Goal: Navigation & Orientation: Understand site structure

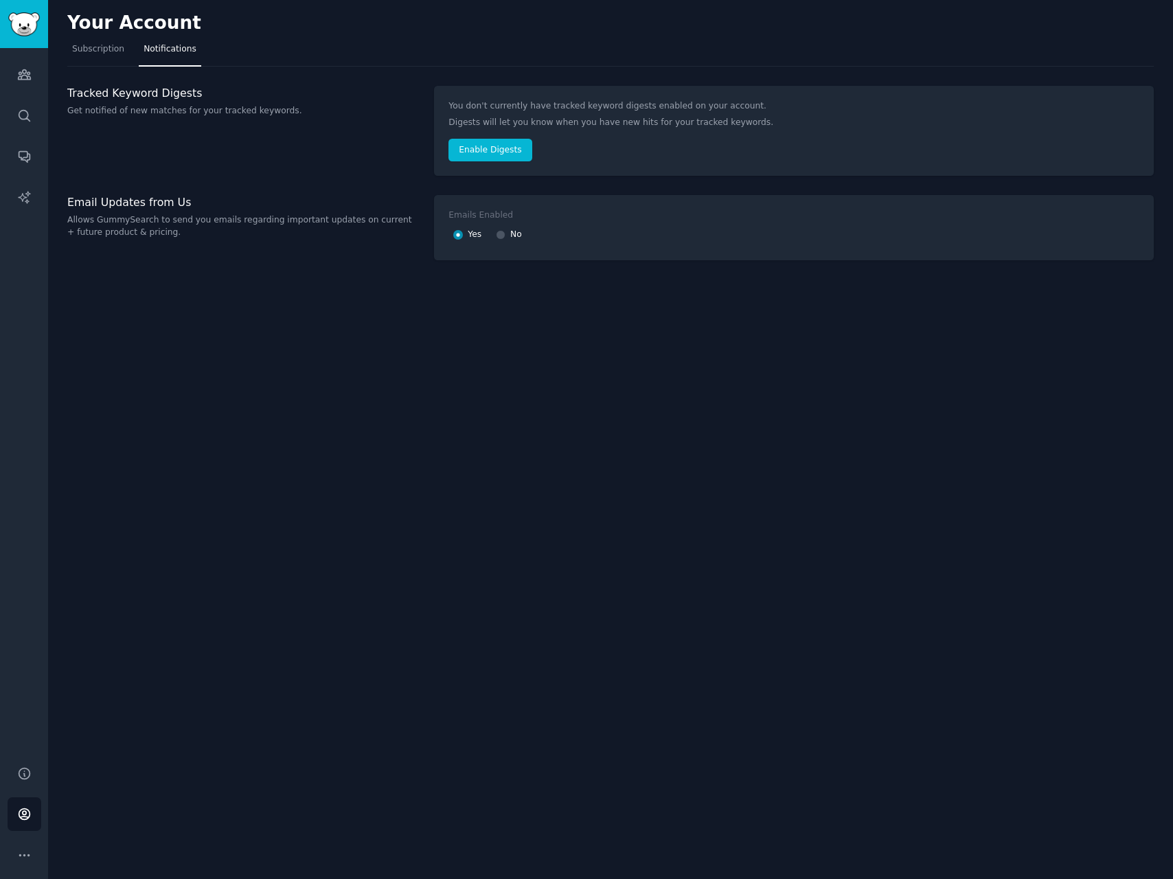
click at [610, 509] on div "Your Account Subscription Notifications Tracked Keyword Digests Get notified of…" at bounding box center [610, 439] width 1125 height 879
click at [25, 41] on link "Sidebar" at bounding box center [24, 24] width 48 height 48
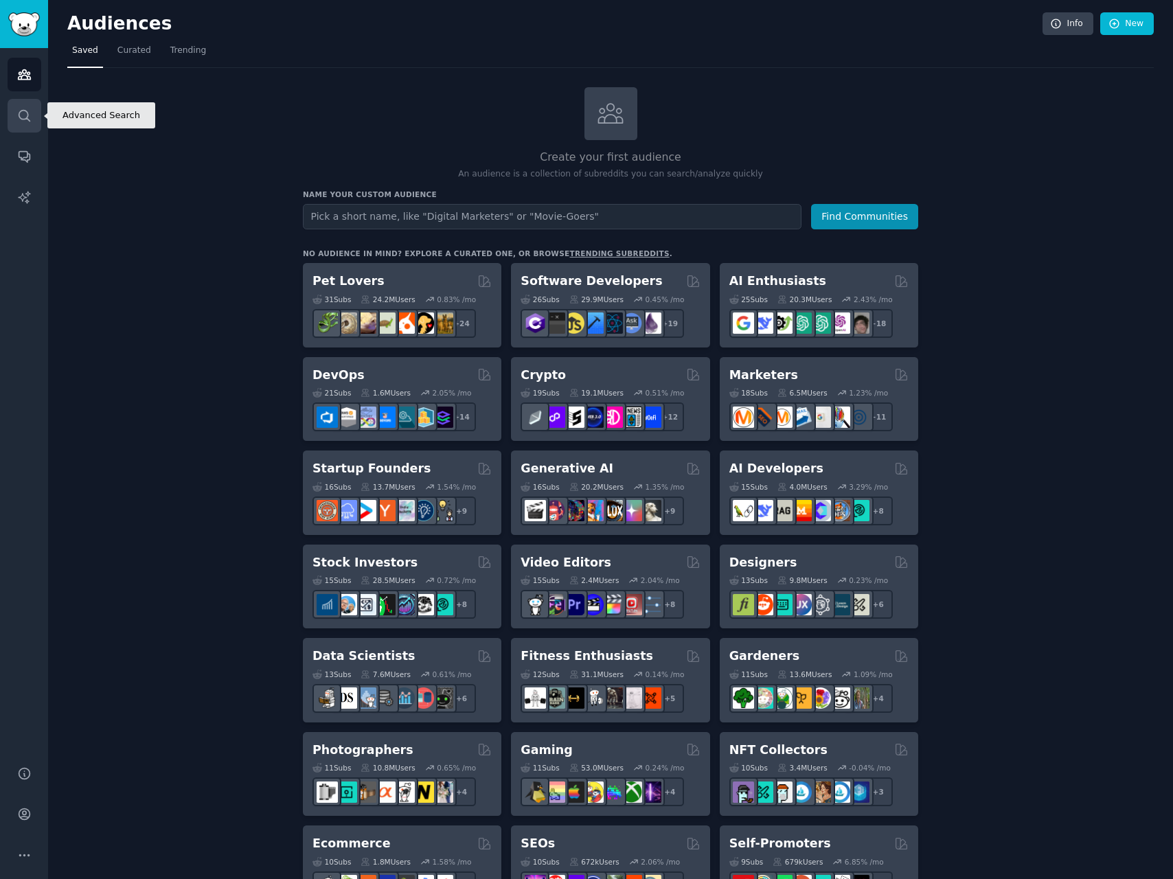
click at [34, 122] on link "Search" at bounding box center [25, 116] width 34 height 34
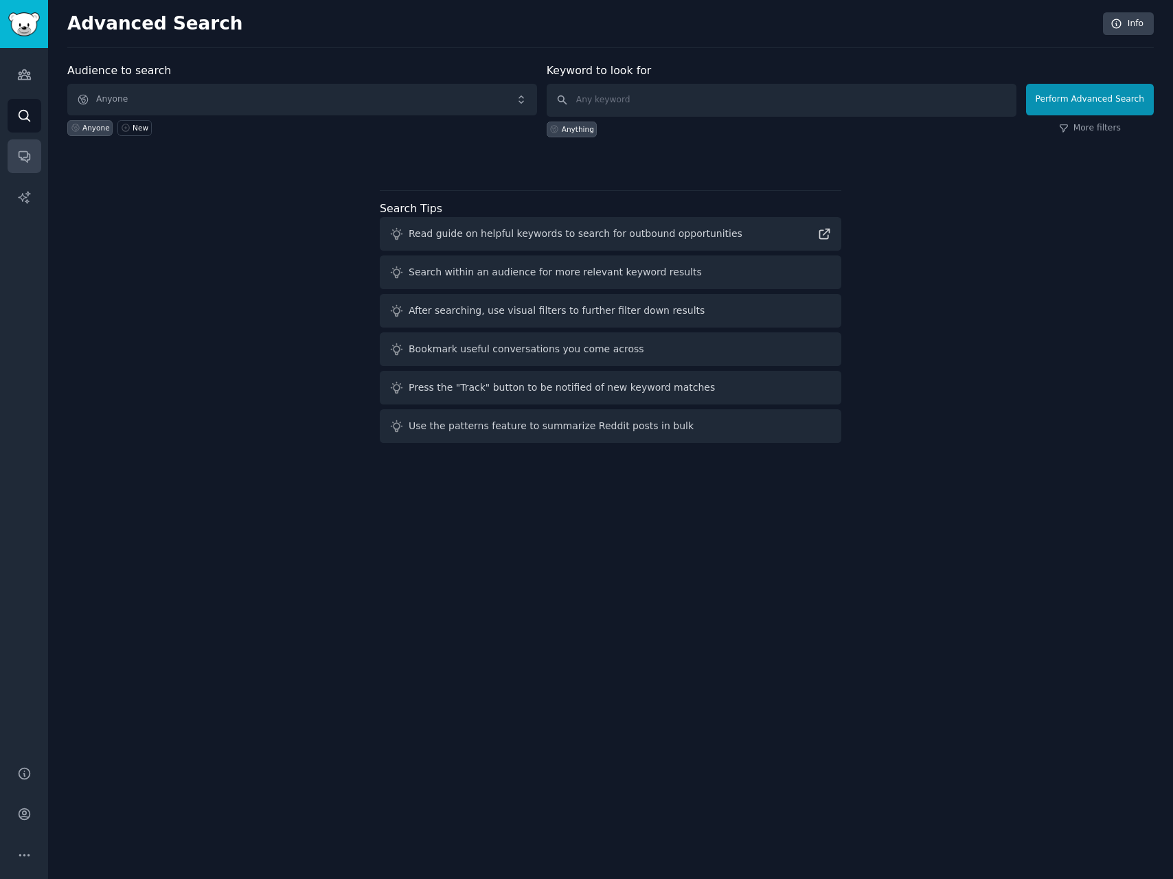
click at [40, 153] on div "Audiences Search Conversations AI Reports" at bounding box center [24, 398] width 48 height 701
click at [39, 155] on link "Conversations" at bounding box center [25, 156] width 34 height 34
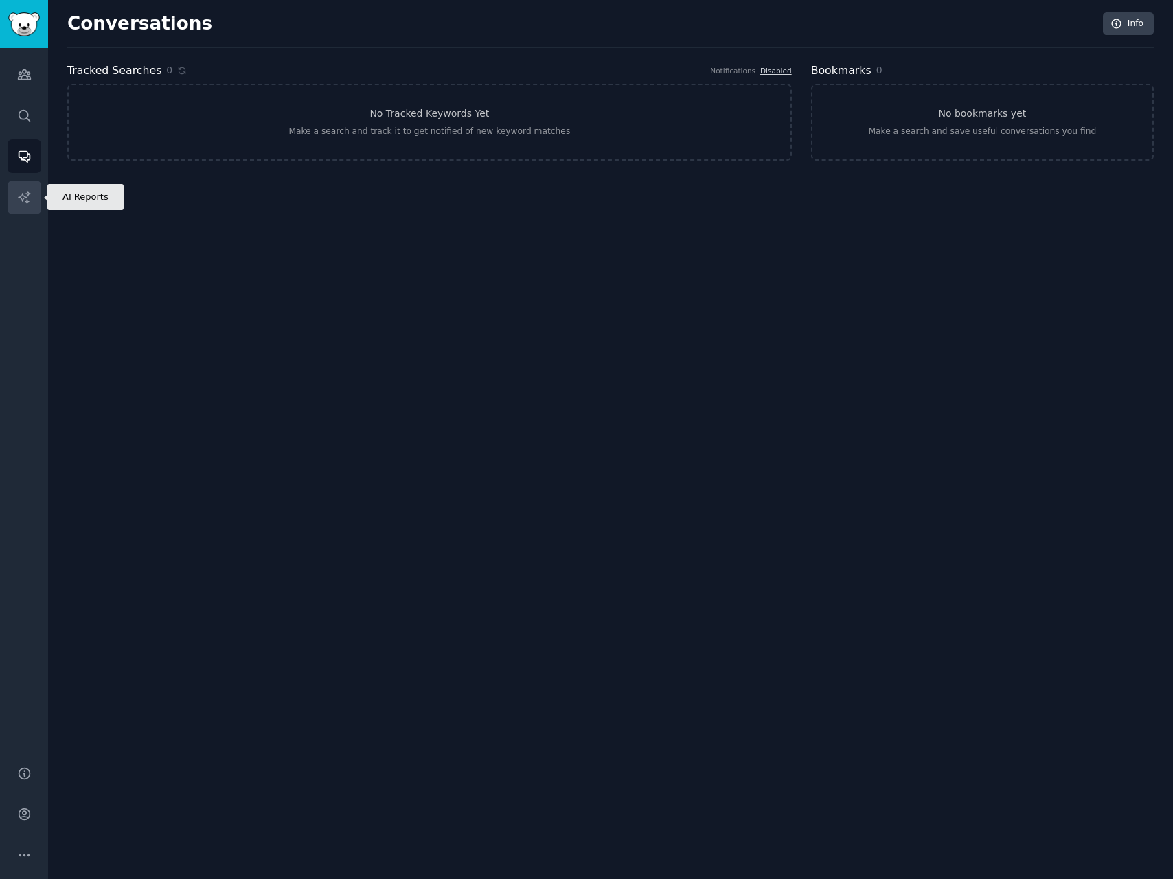
click at [23, 185] on link "AI Reports" at bounding box center [25, 198] width 34 height 34
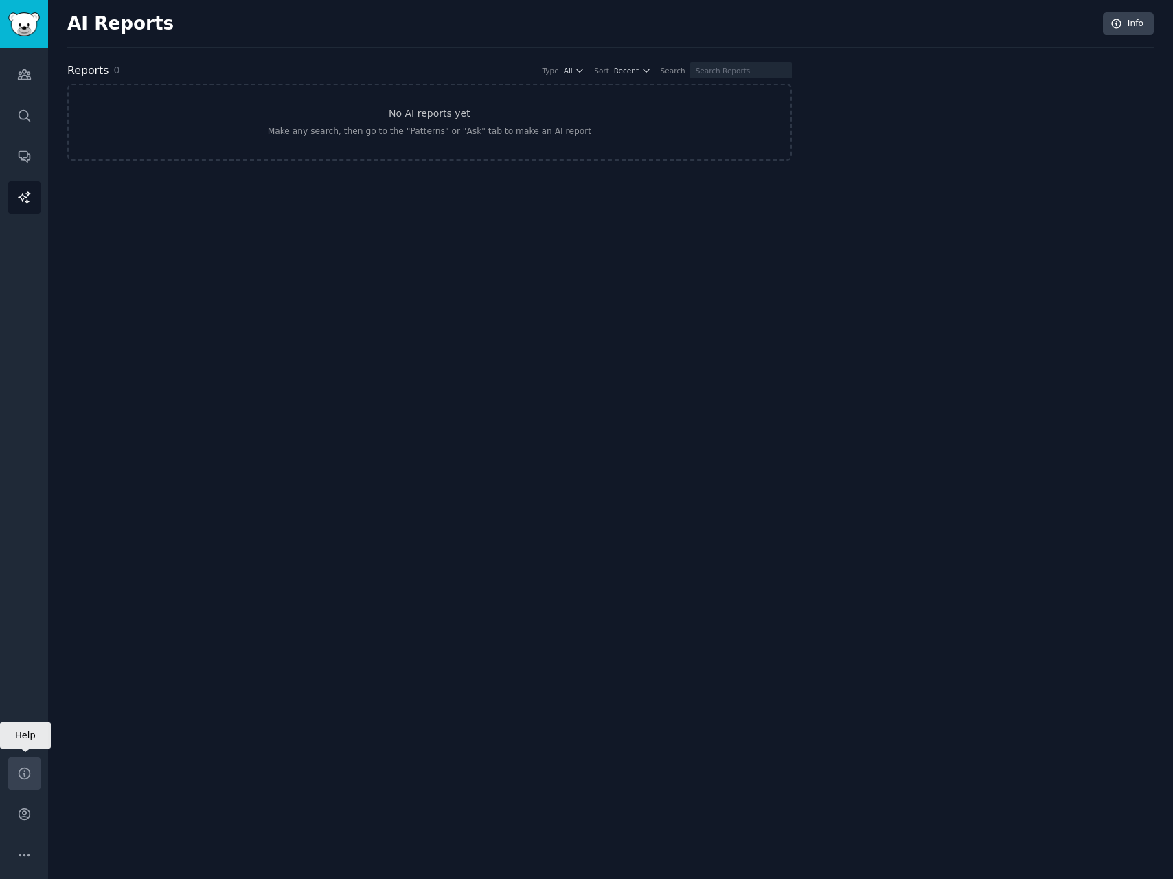
click at [40, 763] on link "Help" at bounding box center [25, 774] width 34 height 34
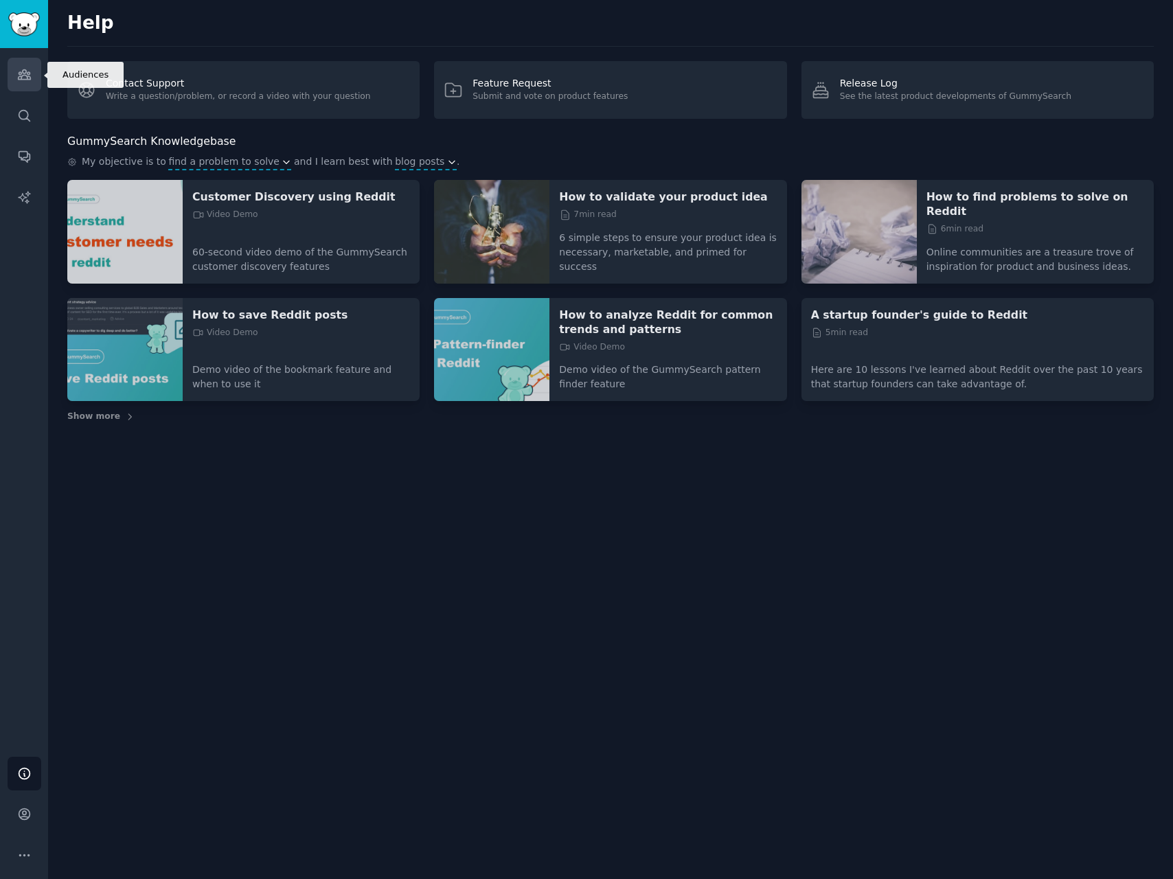
click at [21, 67] on icon "Sidebar" at bounding box center [24, 74] width 14 height 14
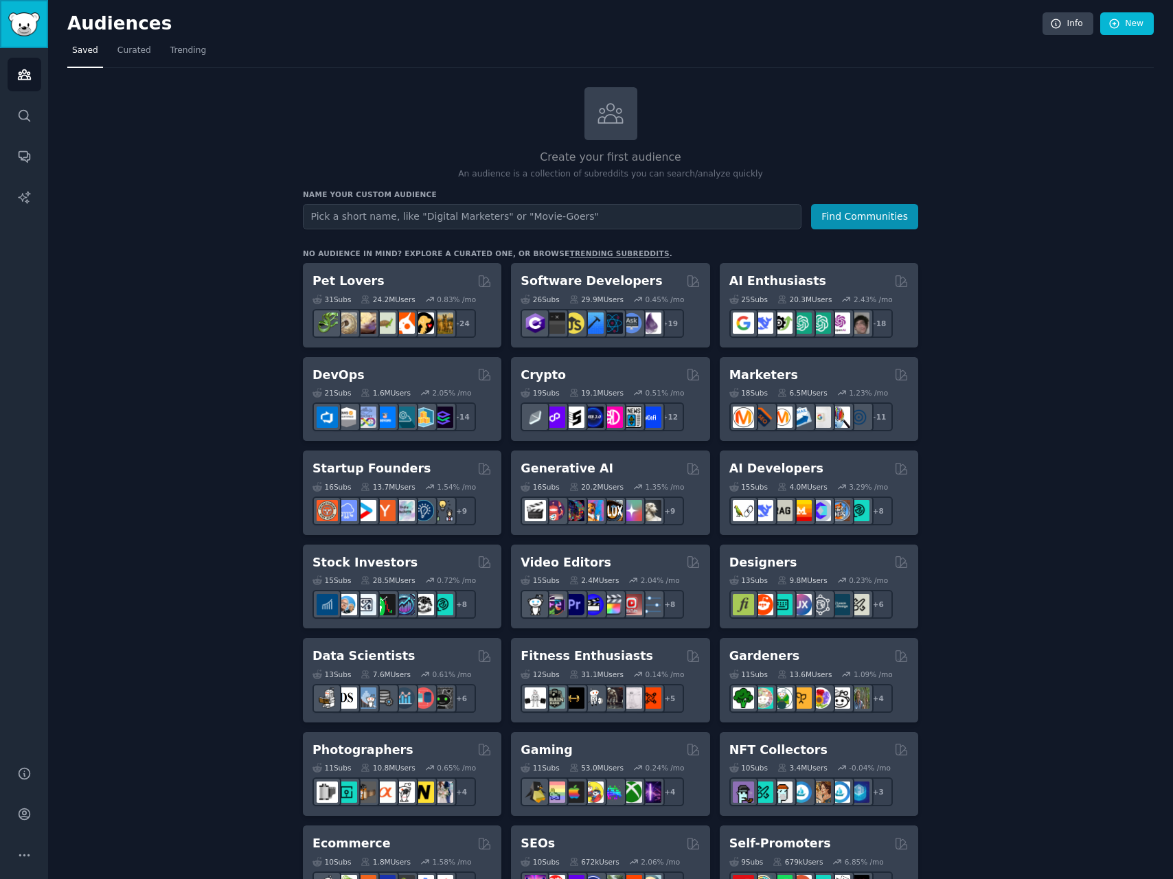
click at [37, 30] on img "Sidebar" at bounding box center [24, 24] width 32 height 24
